Goal: Task Accomplishment & Management: Manage account settings

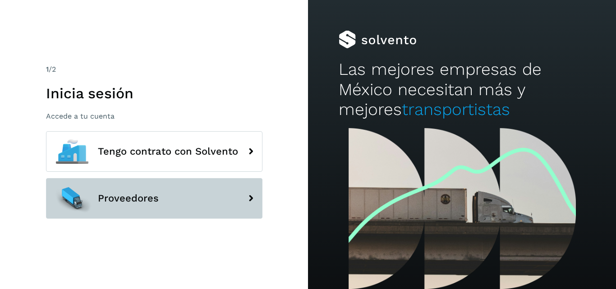
click at [141, 190] on button "Proveedores" at bounding box center [154, 198] width 217 height 41
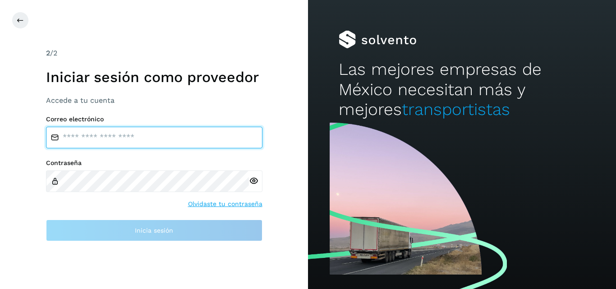
click at [98, 138] on input "email" at bounding box center [154, 138] width 217 height 22
type input "**********"
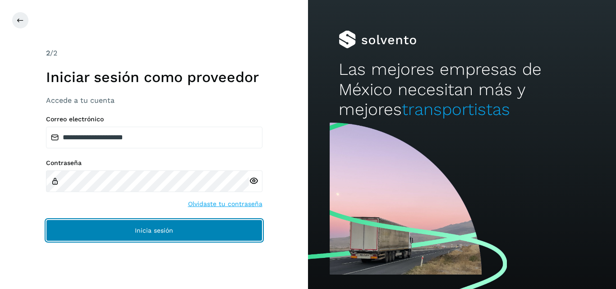
click at [127, 232] on button "Inicia sesión" at bounding box center [154, 231] width 217 height 22
click at [117, 236] on button "Inicia sesión" at bounding box center [154, 231] width 217 height 22
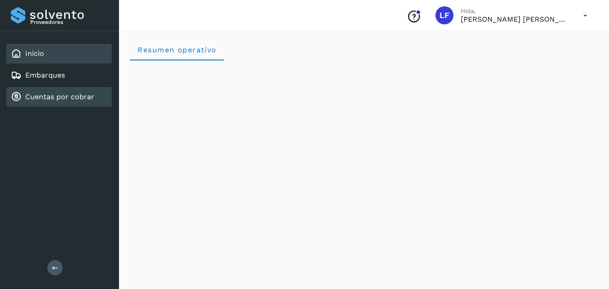
click at [77, 98] on link "Cuentas por cobrar" at bounding box center [59, 96] width 69 height 9
click at [73, 96] on link "Cuentas por cobrar" at bounding box center [59, 96] width 69 height 9
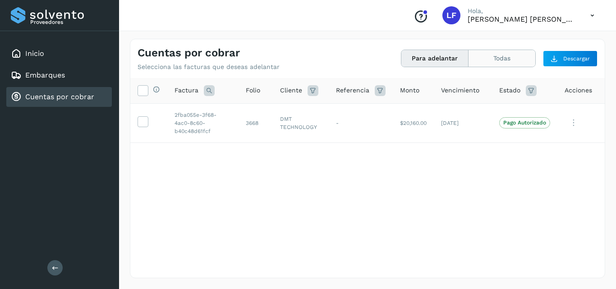
click at [489, 61] on button "Todas" at bounding box center [502, 58] width 67 height 17
